Goal: Transaction & Acquisition: Purchase product/service

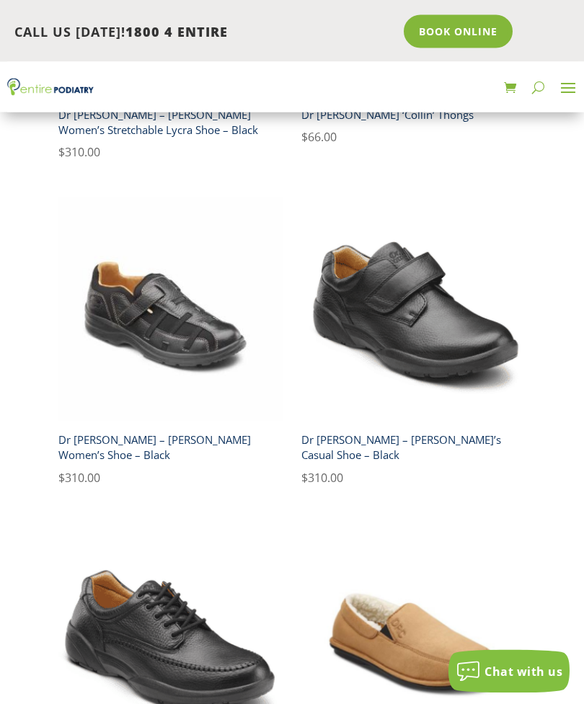
scroll to position [3795, 0]
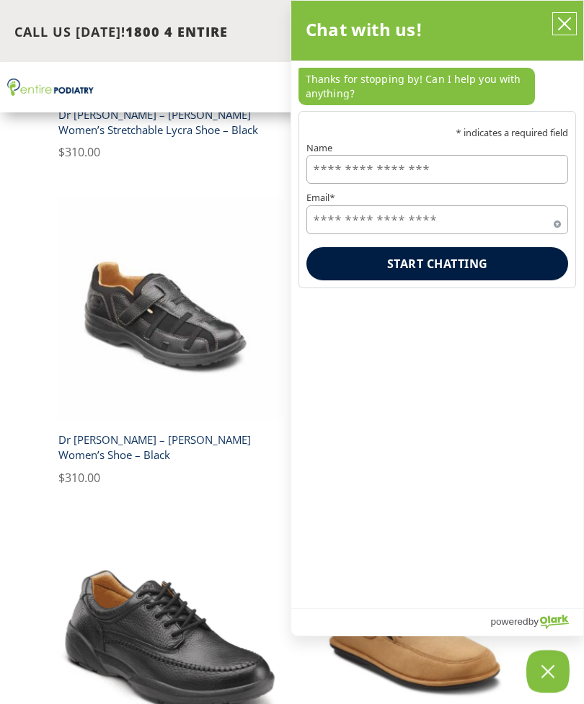
click at [559, 27] on icon "close chatbox" at bounding box center [564, 24] width 14 height 14
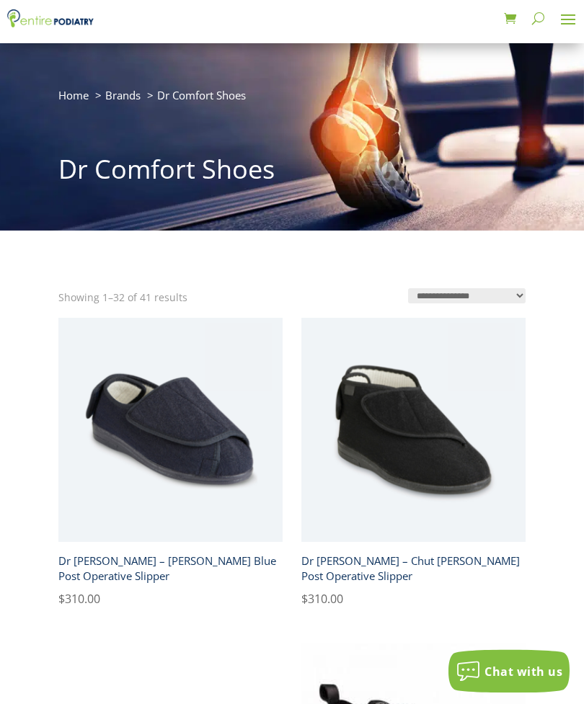
scroll to position [0, 0]
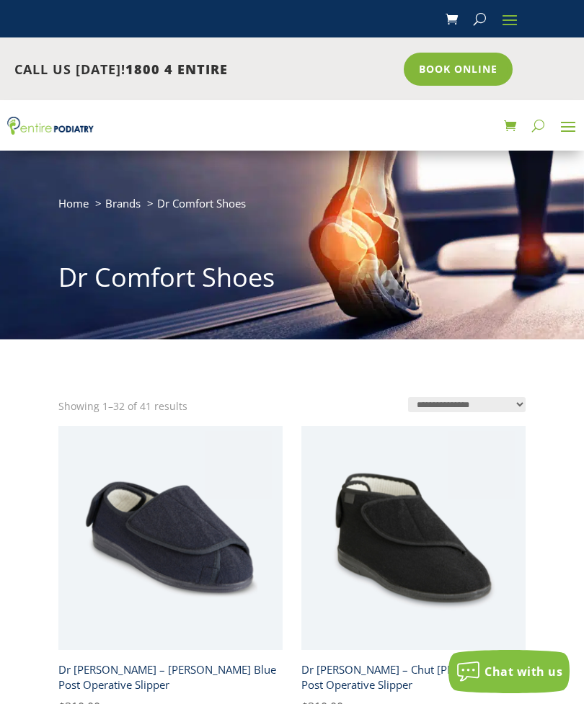
click at [566, 128] on span at bounding box center [567, 126] width 23 height 23
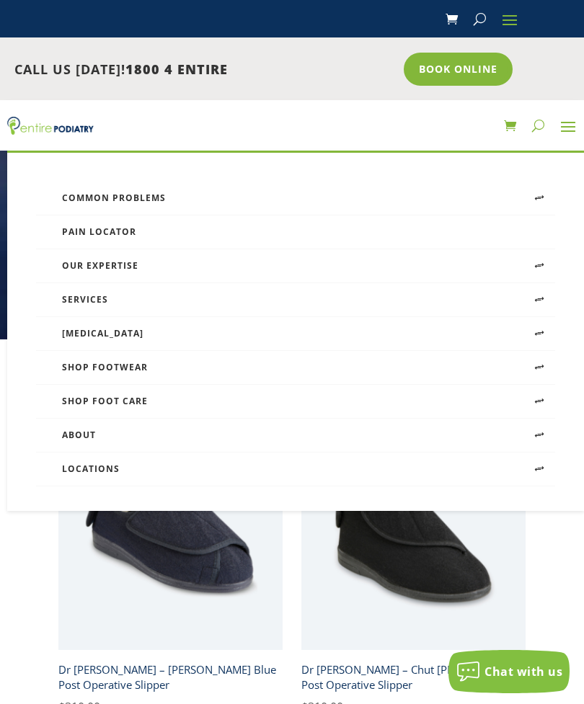
click at [154, 367] on link "Shop Footwear" at bounding box center [295, 368] width 519 height 34
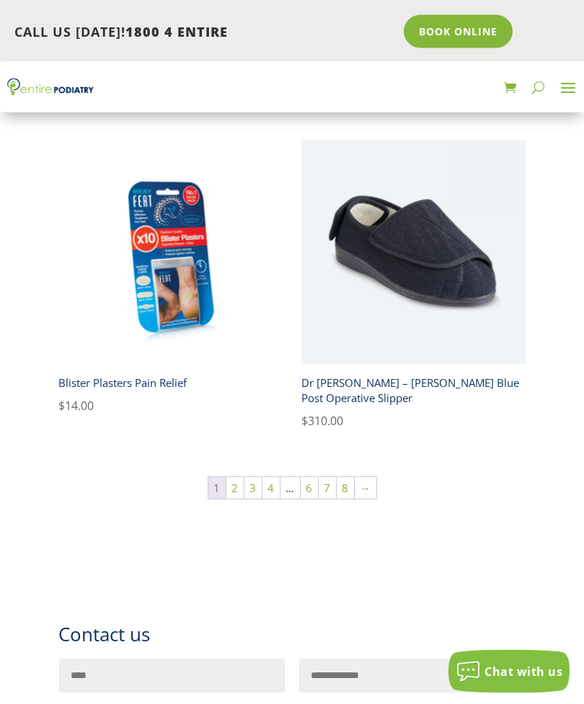
scroll to position [1991, 0]
click at [231, 480] on link "2" at bounding box center [234, 488] width 17 height 22
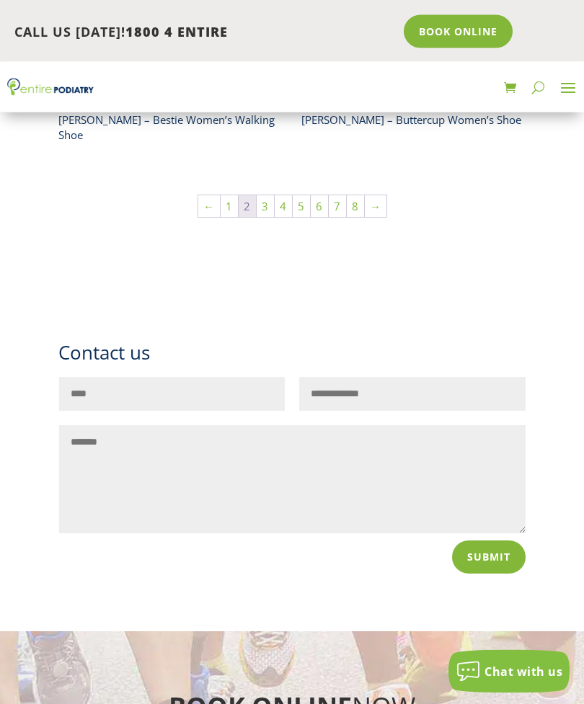
scroll to position [2237, 0]
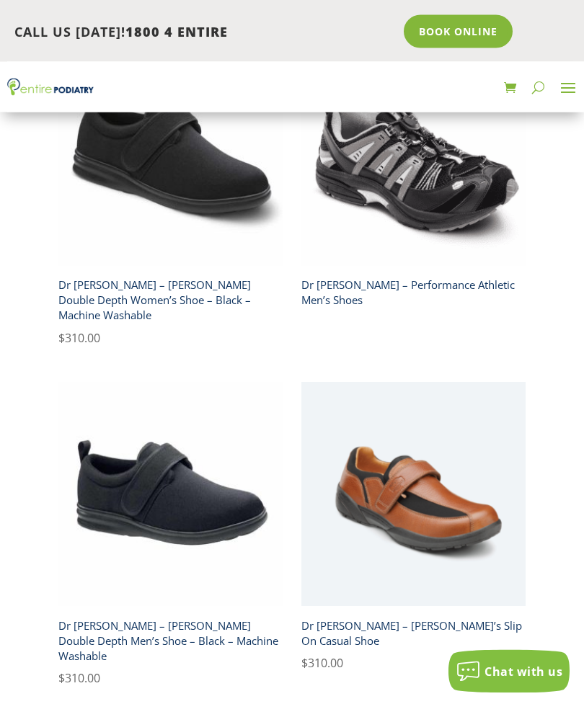
scroll to position [4925, 0]
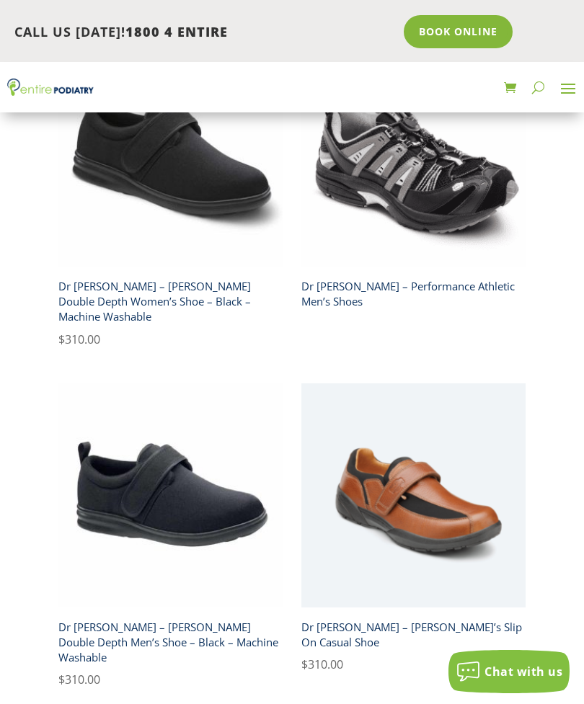
click at [562, 81] on span at bounding box center [567, 87] width 23 height 23
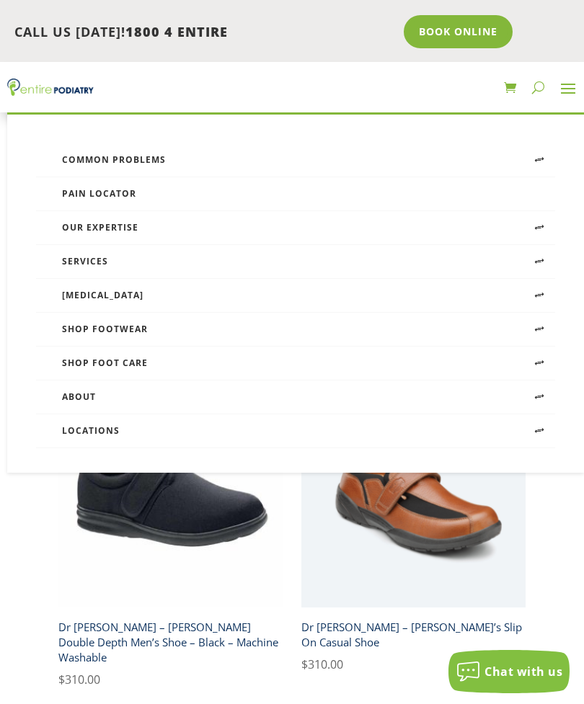
click at [128, 325] on link "Shop Footwear" at bounding box center [295, 330] width 519 height 34
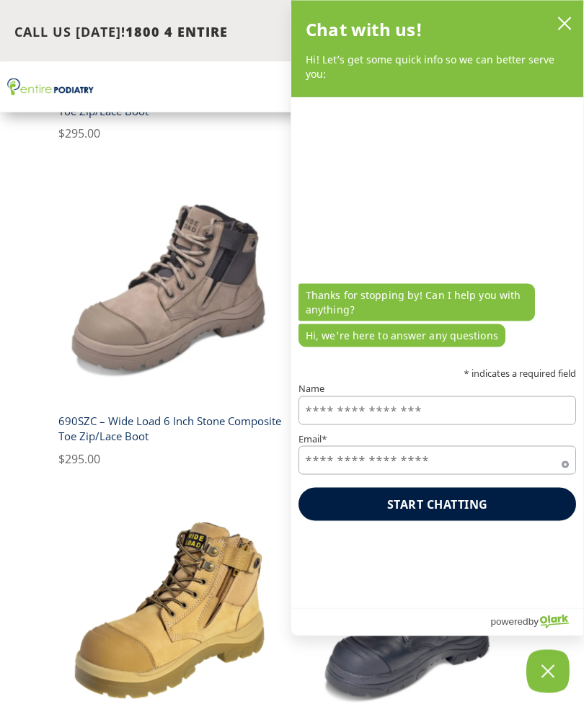
scroll to position [976, 0]
click at [560, 25] on icon "close chatbox" at bounding box center [564, 24] width 14 height 14
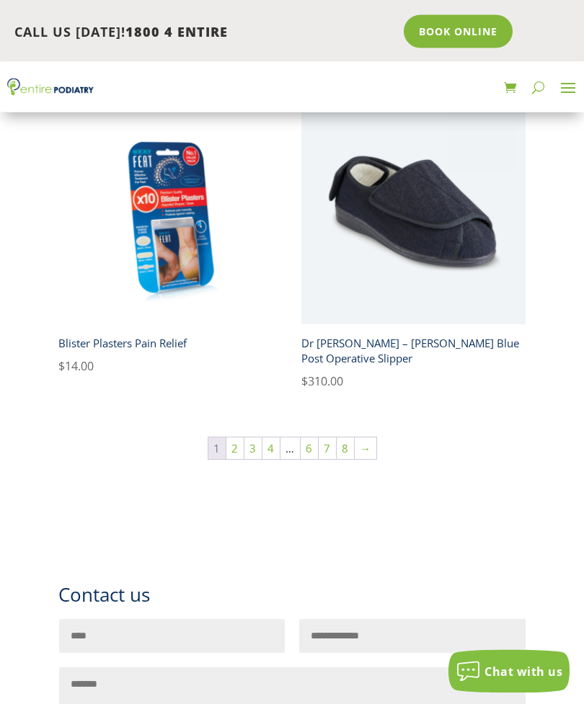
scroll to position [2030, 0]
click at [252, 444] on link "3" at bounding box center [252, 449] width 17 height 22
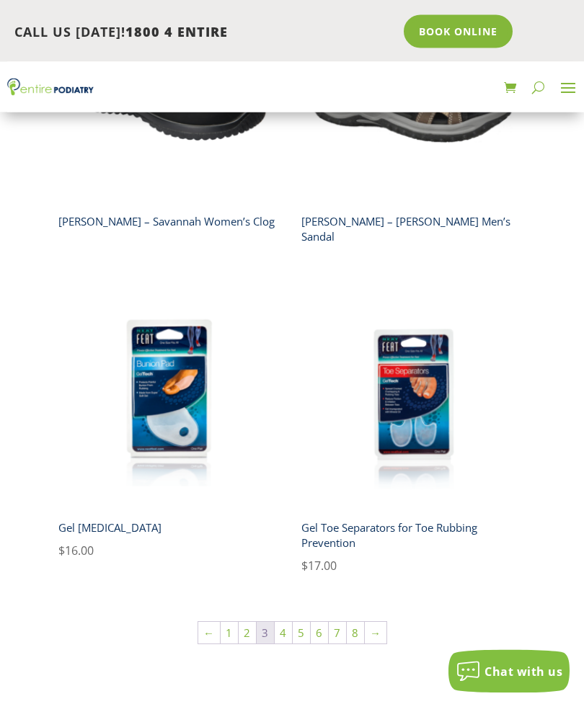
scroll to position [1721, 0]
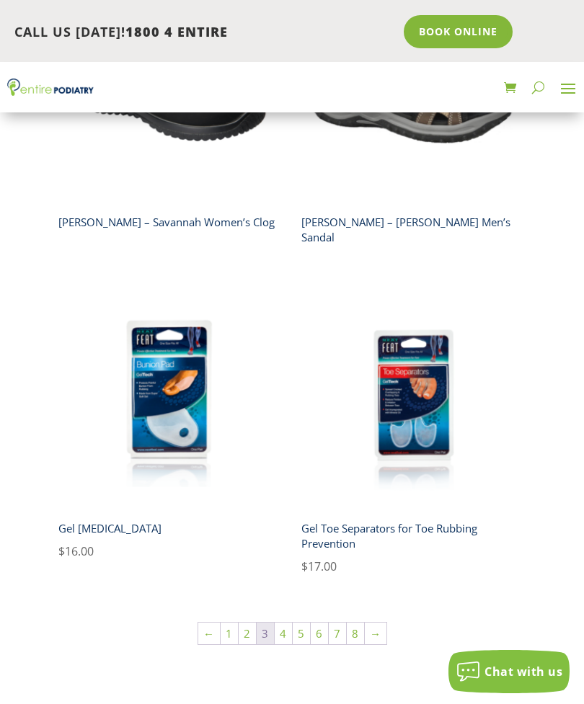
click at [277, 623] on link "4" at bounding box center [283, 634] width 17 height 22
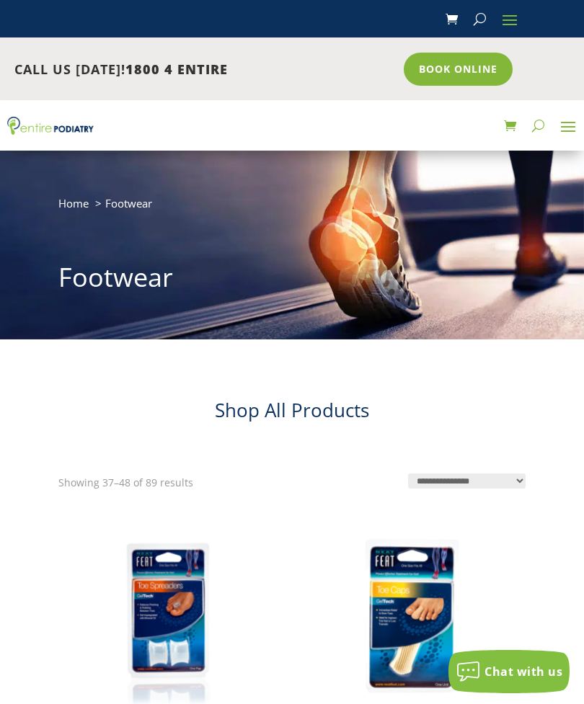
click at [568, 125] on span at bounding box center [567, 126] width 23 height 23
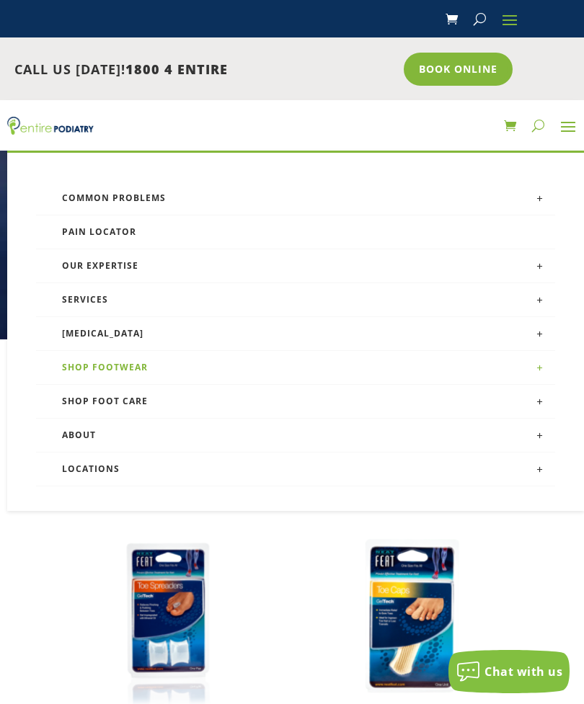
click at [154, 369] on link "Shop Footwear" at bounding box center [295, 368] width 519 height 34
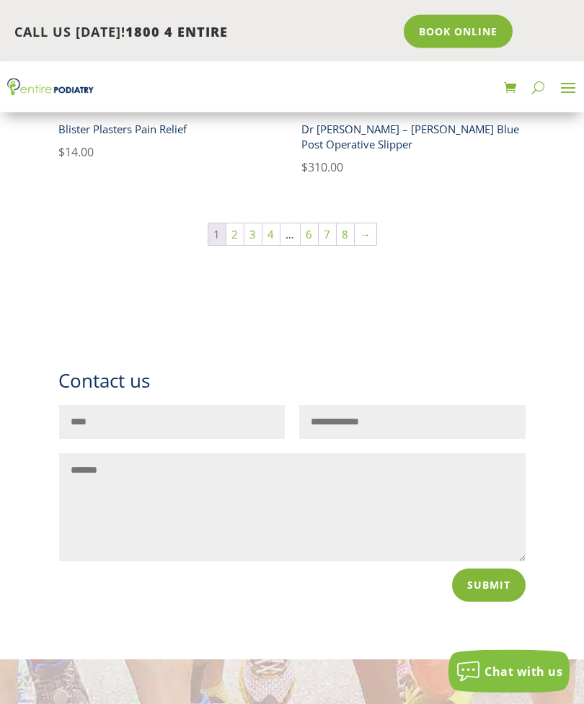
scroll to position [2244, 0]
click at [265, 230] on link "4" at bounding box center [270, 234] width 17 height 22
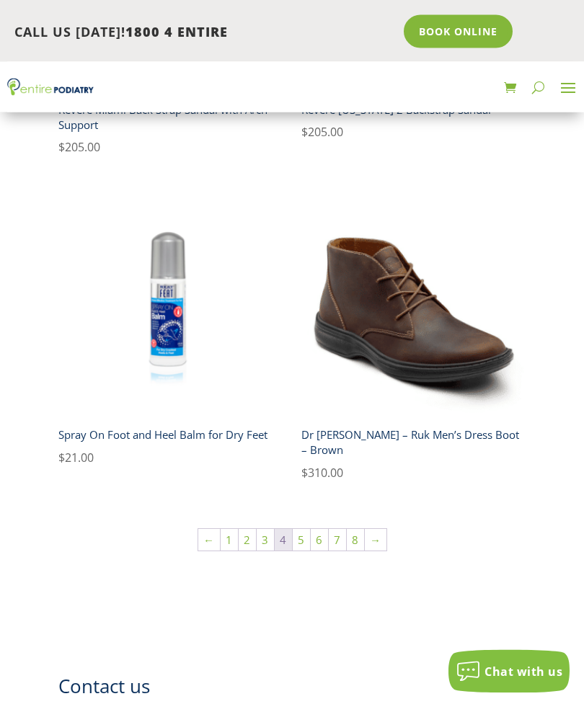
scroll to position [1893, 0]
click at [297, 529] on link "5" at bounding box center [301, 540] width 17 height 22
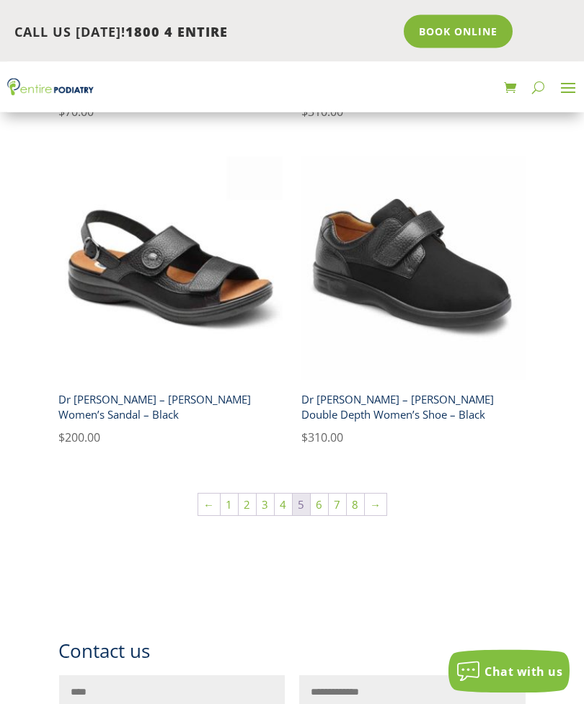
scroll to position [1930, 0]
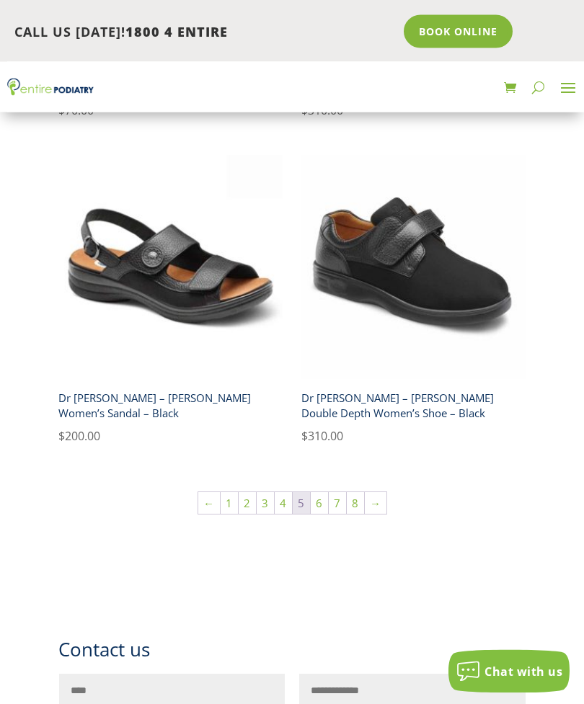
click at [317, 501] on link "6" at bounding box center [319, 504] width 17 height 22
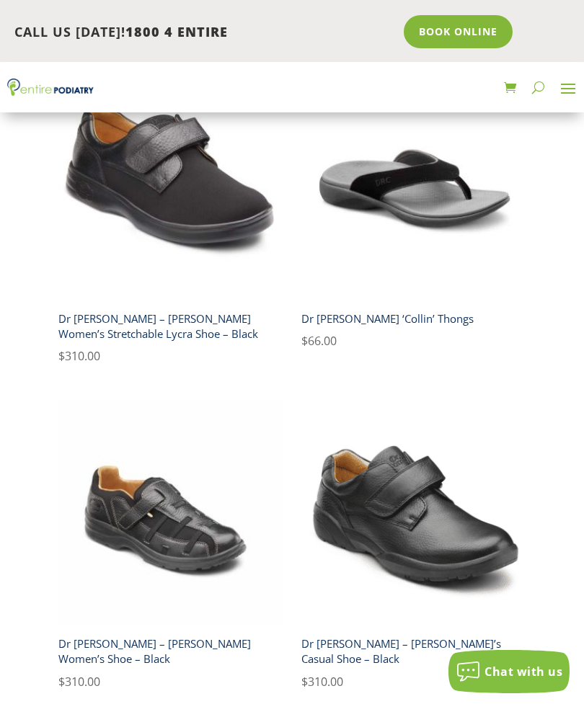
scroll to position [1751, 0]
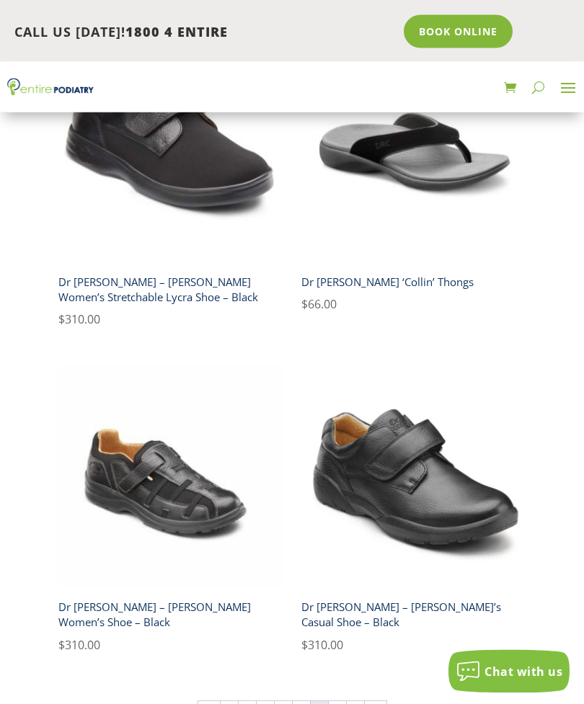
click at [332, 703] on link "7" at bounding box center [337, 713] width 17 height 22
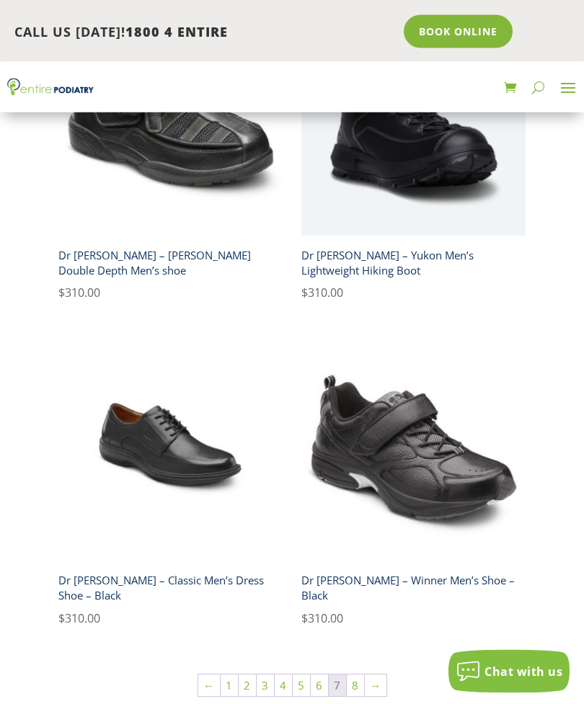
scroll to position [1824, 0]
click at [350, 675] on link "8" at bounding box center [355, 686] width 17 height 22
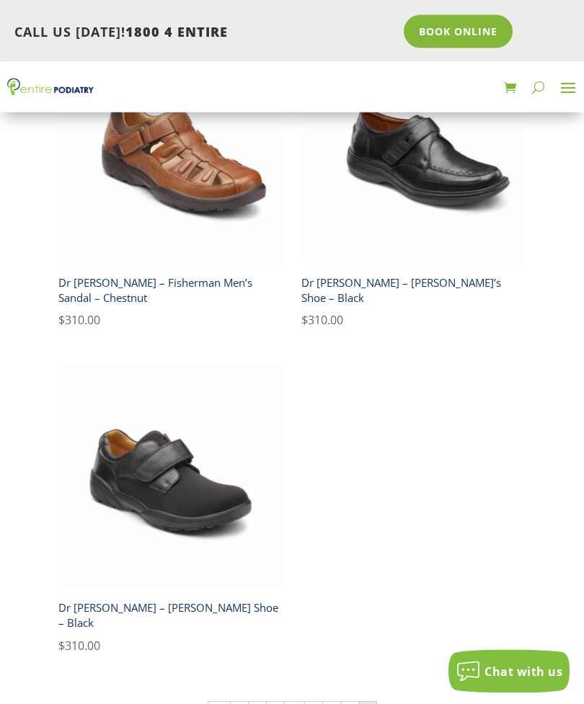
scroll to position [787, 0]
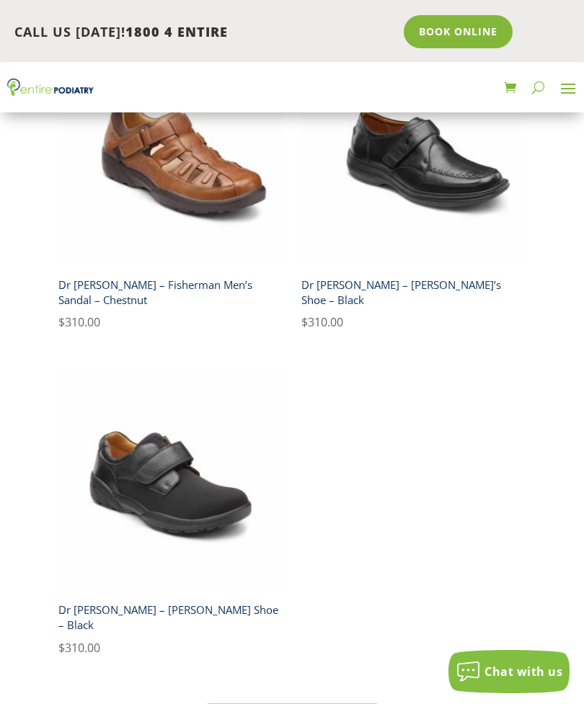
click at [234, 703] on link "1" at bounding box center [239, 715] width 17 height 22
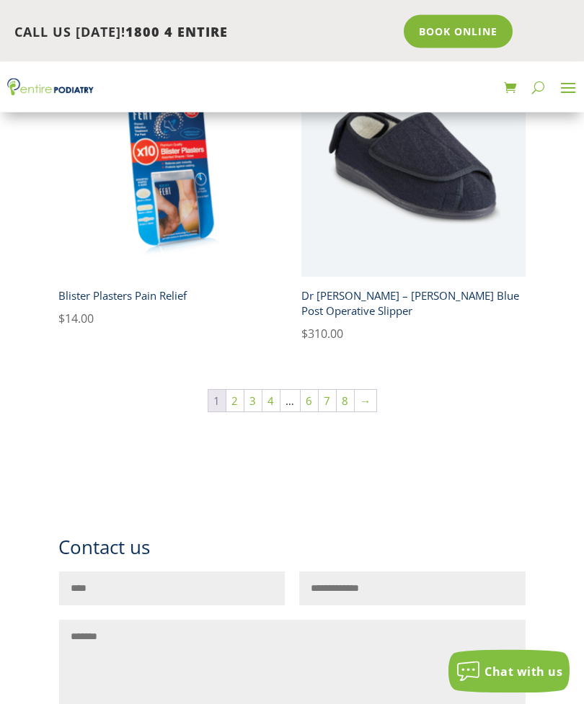
scroll to position [2038, 0]
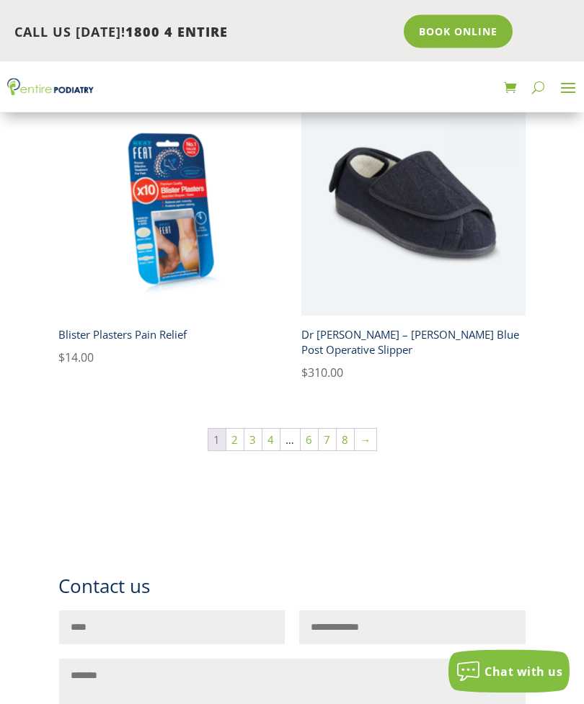
click at [231, 436] on link "2" at bounding box center [234, 441] width 17 height 22
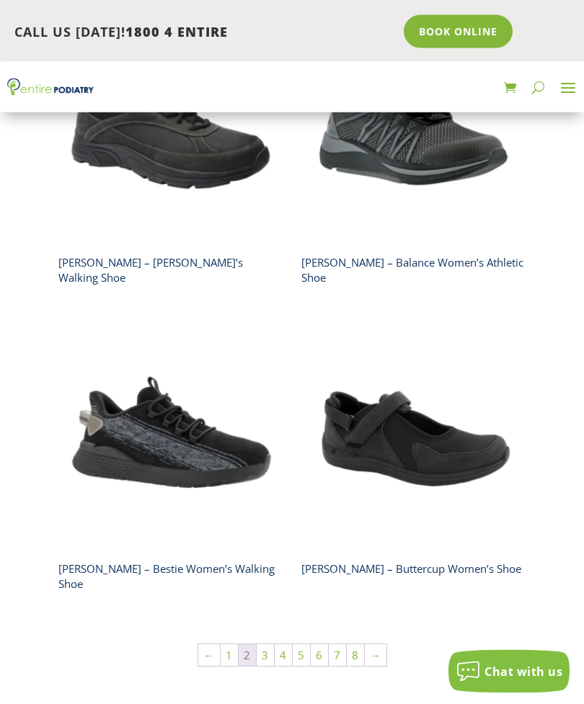
scroll to position [1786, 0]
click at [415, 409] on img at bounding box center [413, 438] width 224 height 224
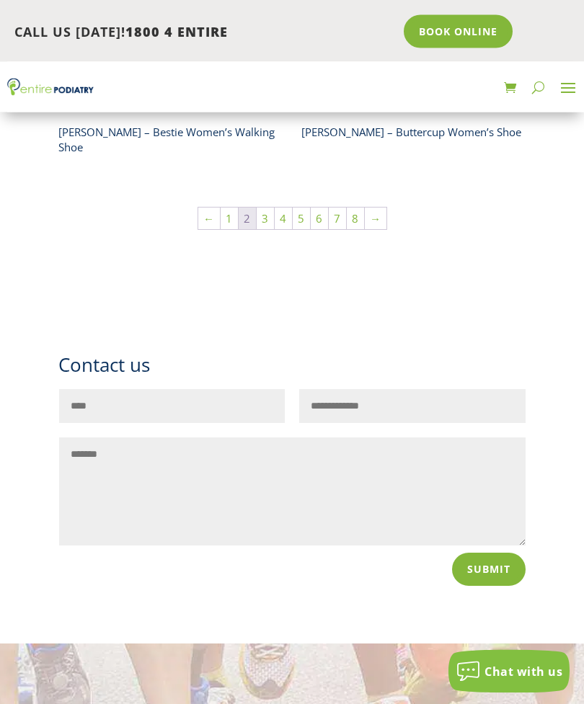
scroll to position [2224, 0]
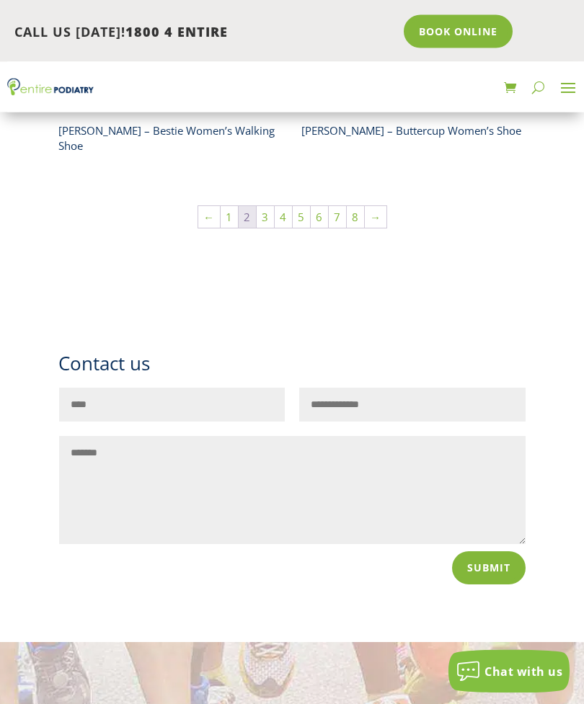
click at [228, 207] on link "1" at bounding box center [229, 218] width 17 height 22
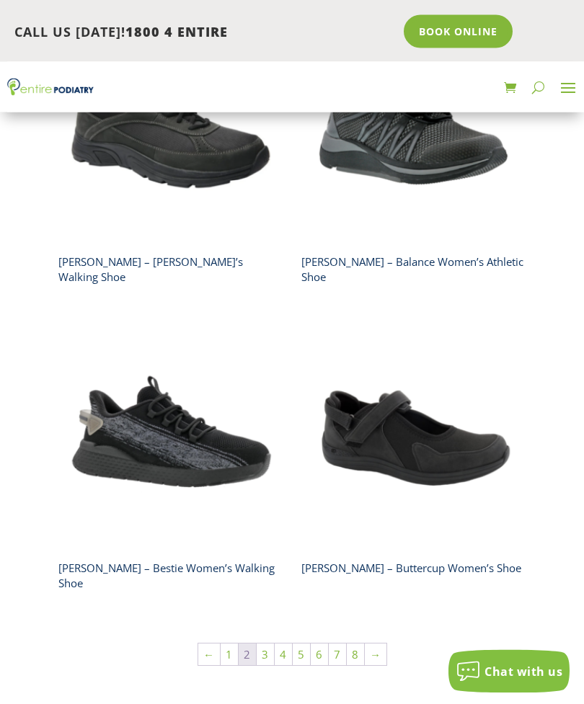
scroll to position [1789, 0]
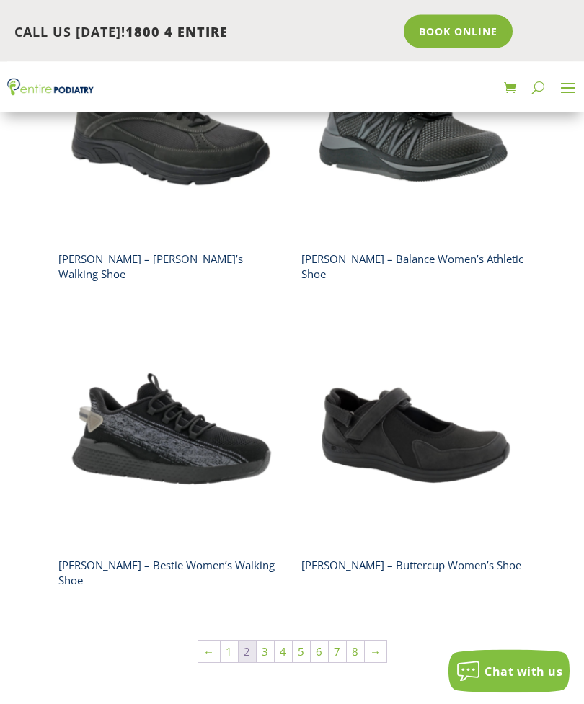
click at [265, 641] on link "3" at bounding box center [265, 652] width 17 height 22
